Goal: Feedback & Contribution: Contribute content

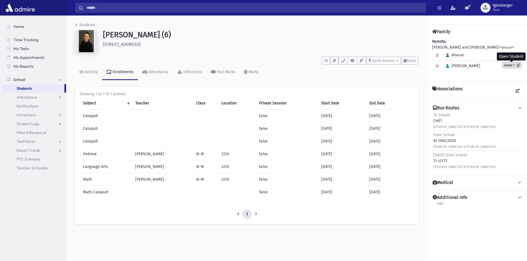
click at [512, 64] on link "Grade 1" at bounding box center [511, 65] width 19 height 6
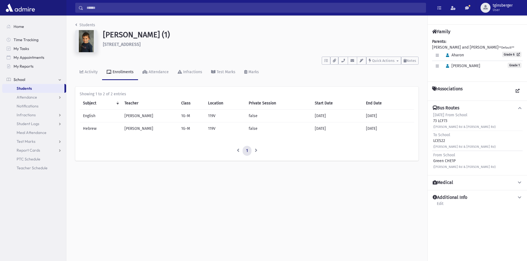
click at [22, 87] on span "Students" at bounding box center [24, 88] width 15 height 5
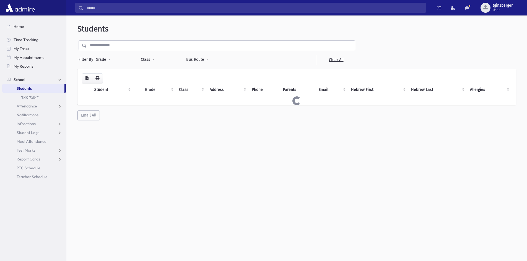
select select
click at [195, 60] on button "Bus Route" at bounding box center [197, 60] width 22 height 10
click at [222, 76] on ul at bounding box center [218, 74] width 61 height 8
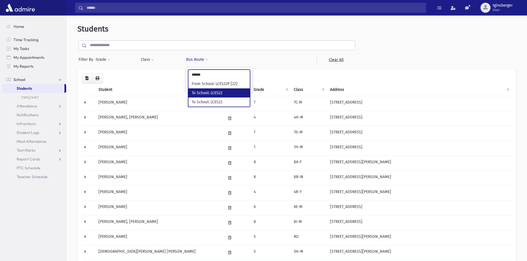
type input "******"
select select "****"
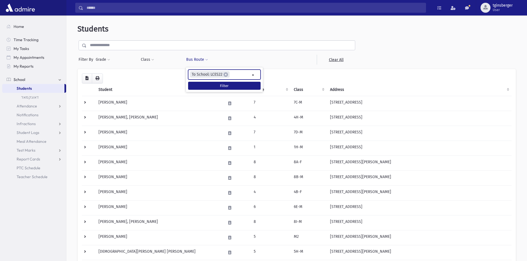
scroll to position [2305, 0]
click at [228, 88] on button "Filter" at bounding box center [224, 86] width 72 height 8
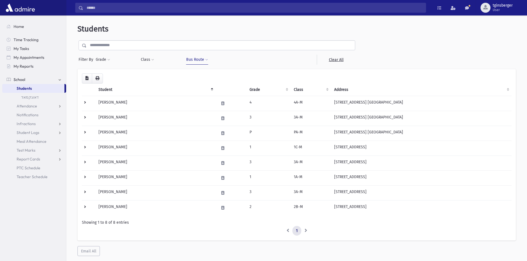
click at [201, 58] on button "Bus Route" at bounding box center [197, 60] width 22 height 10
click at [234, 72] on input "search" at bounding box center [232, 75] width 3 height 6
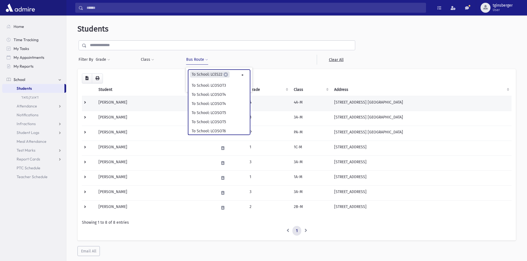
scroll to position [2305, 0]
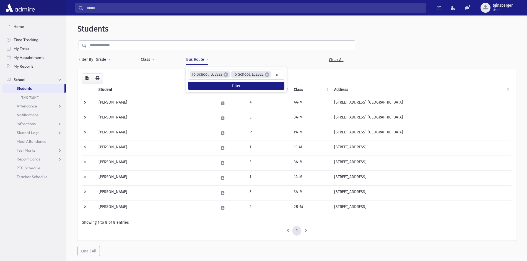
click at [223, 92] on div "**********" at bounding box center [236, 79] width 101 height 25
click at [226, 88] on button "Filter" at bounding box center [236, 86] width 96 height 8
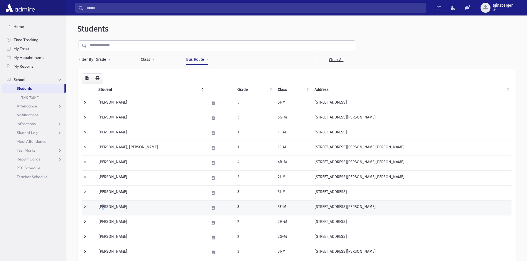
click at [103, 203] on td "Cohen, Yaakov" at bounding box center [150, 207] width 111 height 15
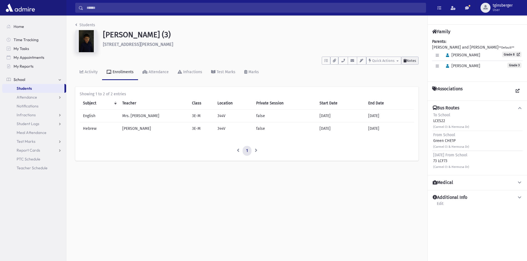
click at [410, 60] on span "Notes" at bounding box center [411, 61] width 10 height 4
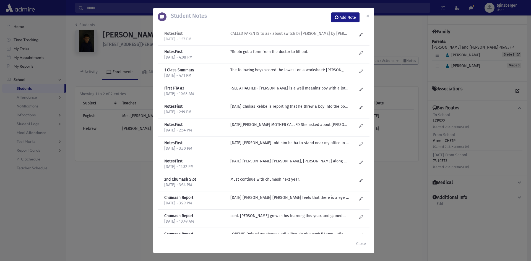
click at [265, 34] on p "CALLED PARENTS to ask about switch Dr [PERSON_NAME] by [PERSON_NAME] was open t…" at bounding box center [289, 34] width 118 height 6
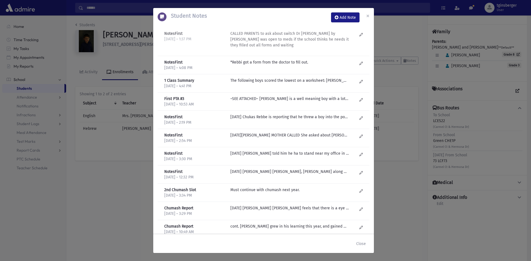
click at [292, 37] on p "CALLED PARENTS to ask about switch Dr [PERSON_NAME] by [PERSON_NAME] was open t…" at bounding box center [289, 39] width 118 height 17
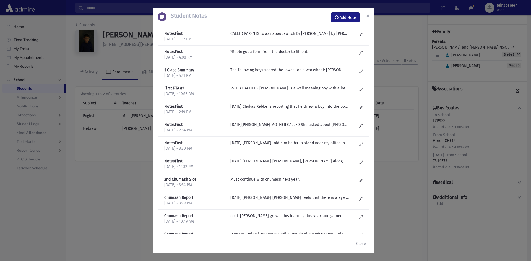
click at [367, 15] on span "×" at bounding box center [367, 16] width 3 height 8
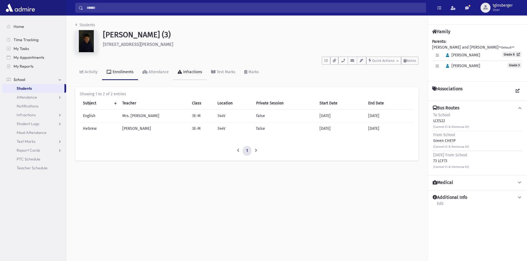
click at [179, 70] on icon at bounding box center [180, 72] width 4 height 4
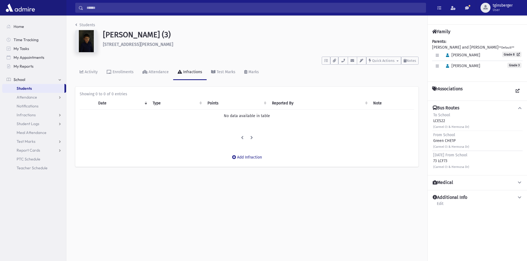
click at [253, 138] on li at bounding box center [251, 138] width 9 height 10
click at [131, 72] on div "Enrollments" at bounding box center [122, 72] width 22 height 5
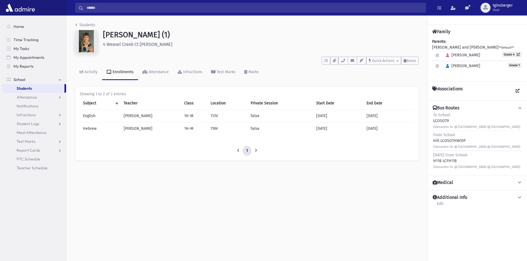
click at [117, 7] on input "Search" at bounding box center [254, 8] width 342 height 10
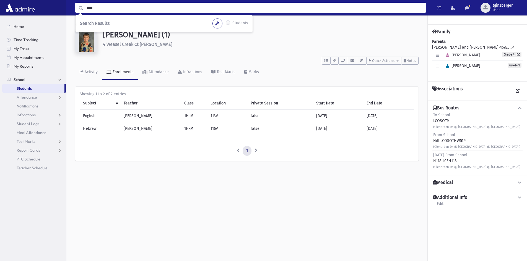
type input "****"
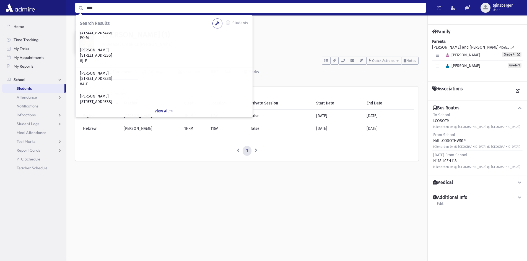
scroll to position [30, 0]
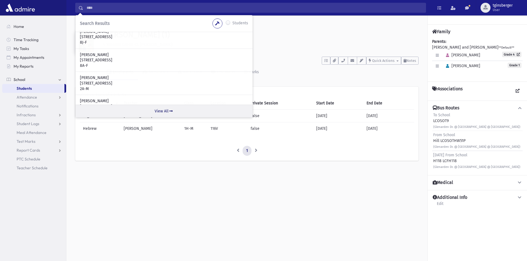
click at [162, 110] on link "View All" at bounding box center [163, 111] width 177 height 13
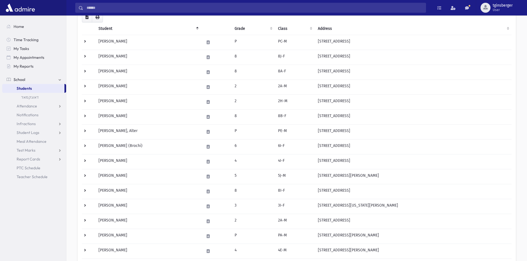
scroll to position [193, 0]
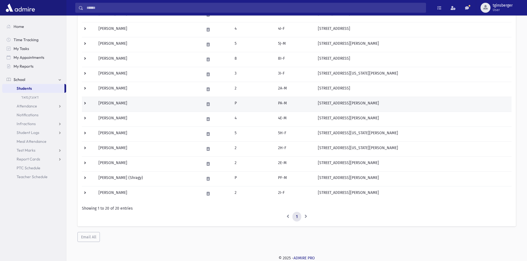
click at [126, 103] on td "[PERSON_NAME]" at bounding box center [147, 104] width 105 height 15
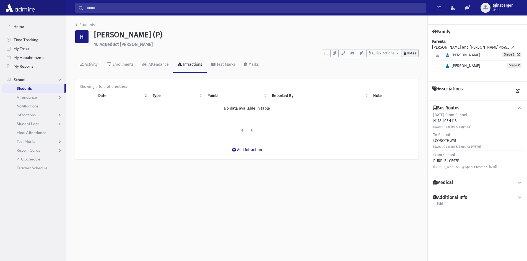
click at [415, 51] on span "Notes" at bounding box center [411, 53] width 10 height 4
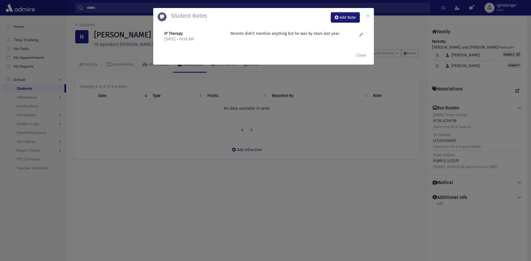
click at [335, 20] on button "Add Note" at bounding box center [345, 17] width 28 height 10
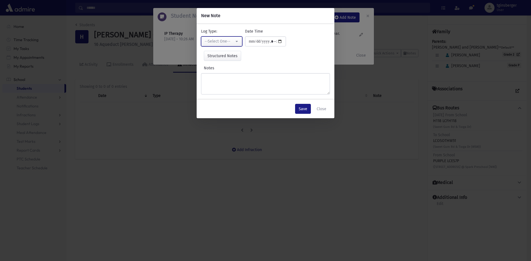
click at [223, 43] on div "--Select One--" at bounding box center [220, 41] width 30 height 6
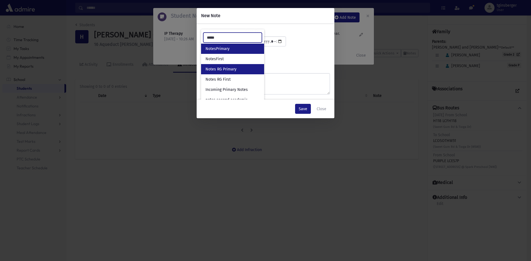
type input "*****"
click at [233, 72] on span "Notes RG Primary" at bounding box center [220, 70] width 31 height 6
select select "**"
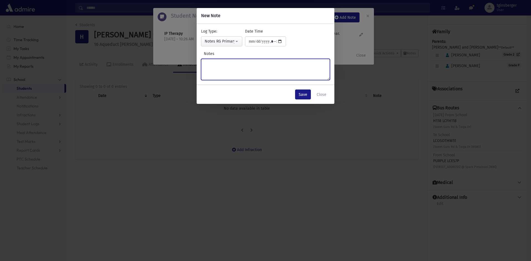
click at [231, 78] on textarea "Notes" at bounding box center [265, 69] width 129 height 21
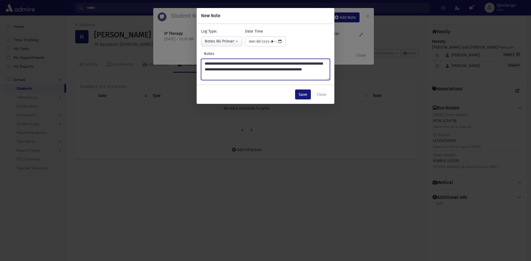
type textarea "**********"
click at [302, 93] on button "Save" at bounding box center [303, 95] width 16 height 10
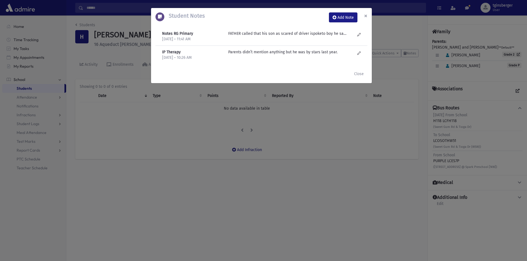
click at [364, 16] on span "×" at bounding box center [365, 16] width 3 height 8
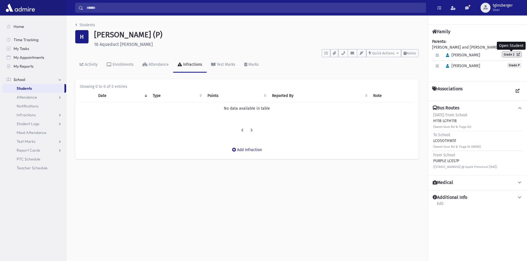
click at [502, 55] on link "Grade 2" at bounding box center [511, 55] width 19 height 6
